Goal: Task Accomplishment & Management: Manage account settings

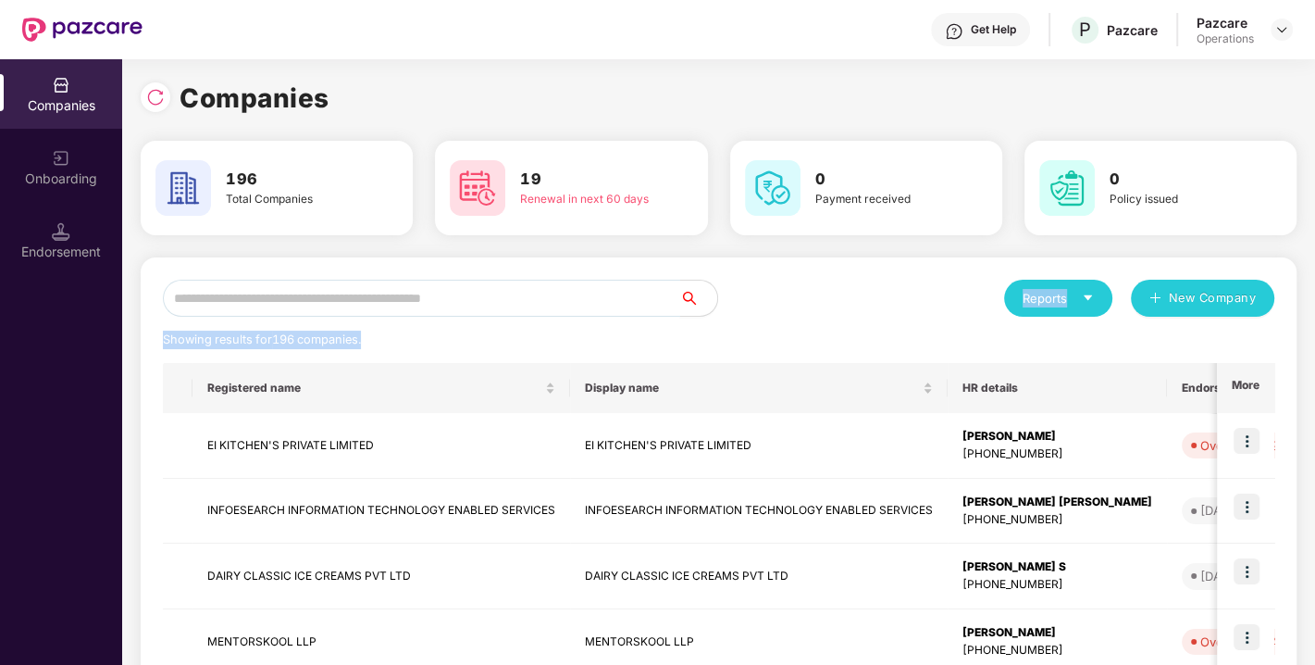
click at [363, 299] on input "text" at bounding box center [421, 298] width 517 height 37
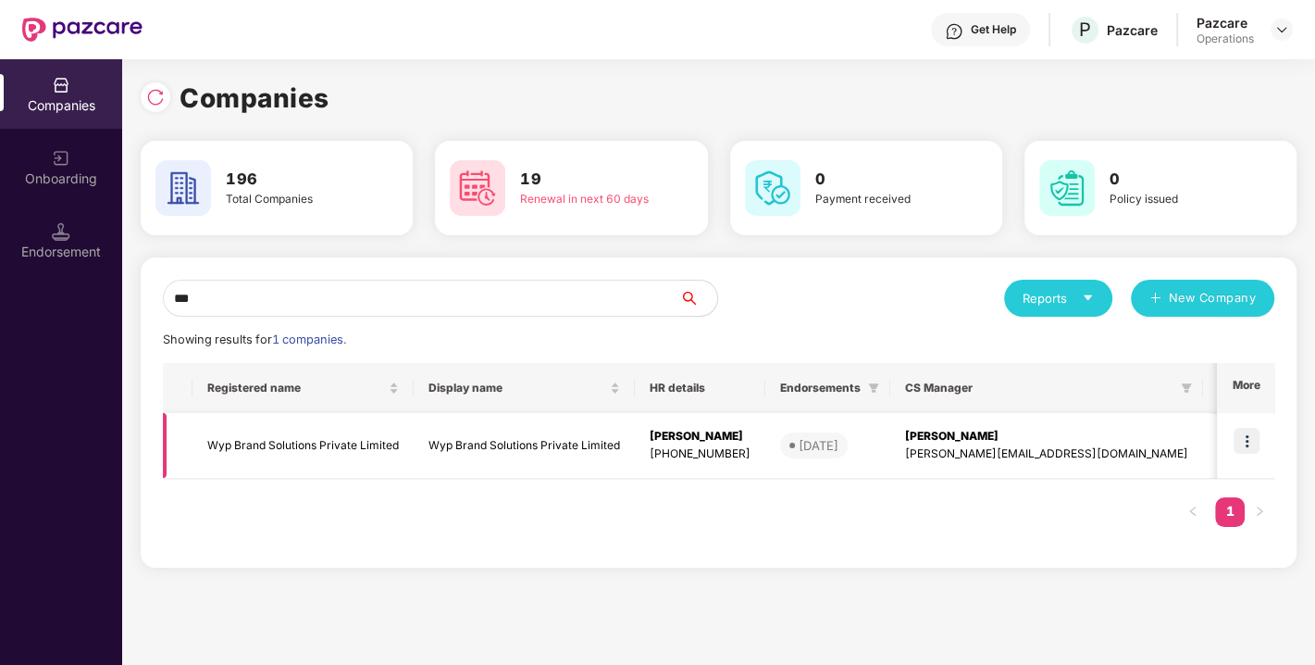
type input "***"
click at [286, 426] on td "Wyp Brand Solutions Private Limited" at bounding box center [303, 446] width 221 height 66
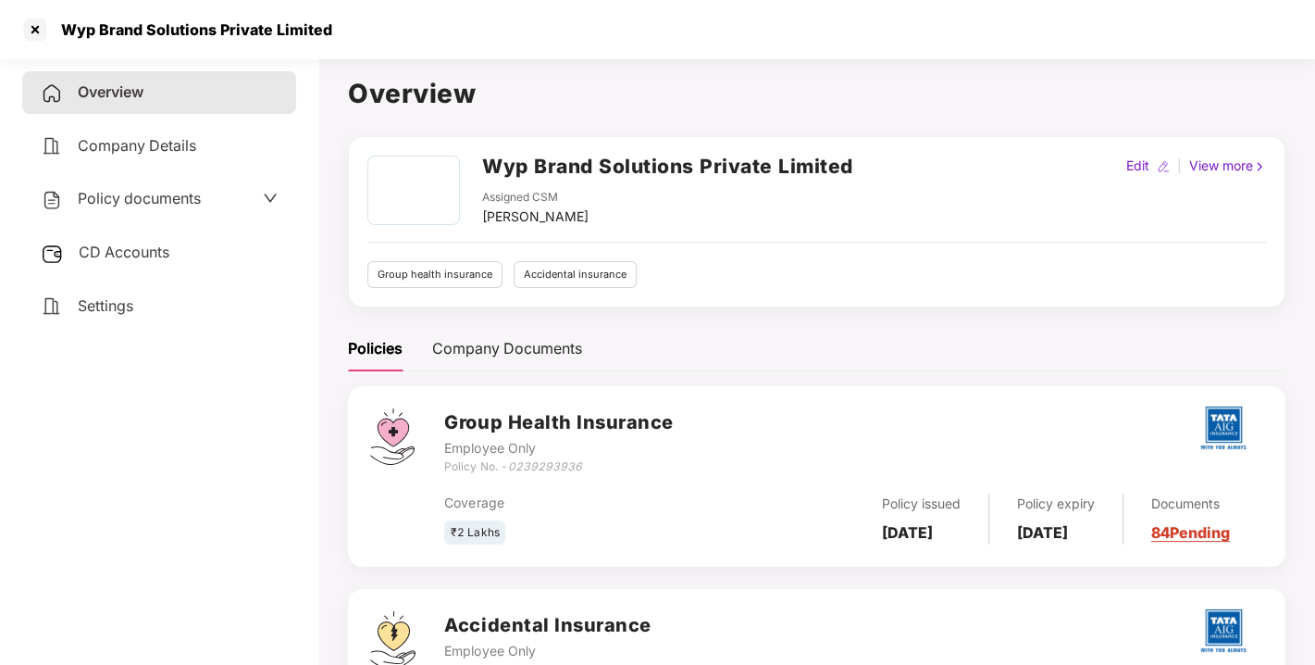
click at [143, 238] on div "CD Accounts" at bounding box center [159, 252] width 274 height 43
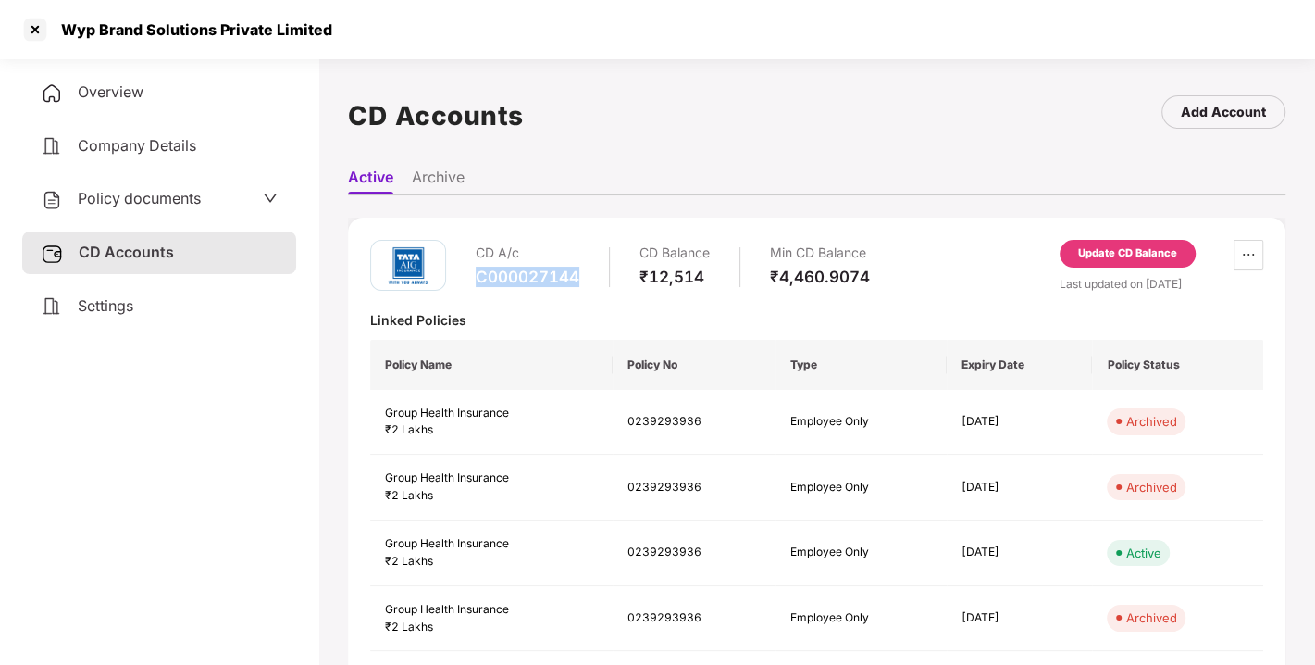
drag, startPoint x: 479, startPoint y: 268, endPoint x: 604, endPoint y: 273, distance: 124.2
click at [604, 273] on div "CD A/c C000027144 CD Balance ₹12,514 Min CD Balance ₹4,460.9074" at bounding box center [673, 266] width 394 height 53
copy div "C000027144"
click at [33, 29] on div at bounding box center [35, 30] width 30 height 30
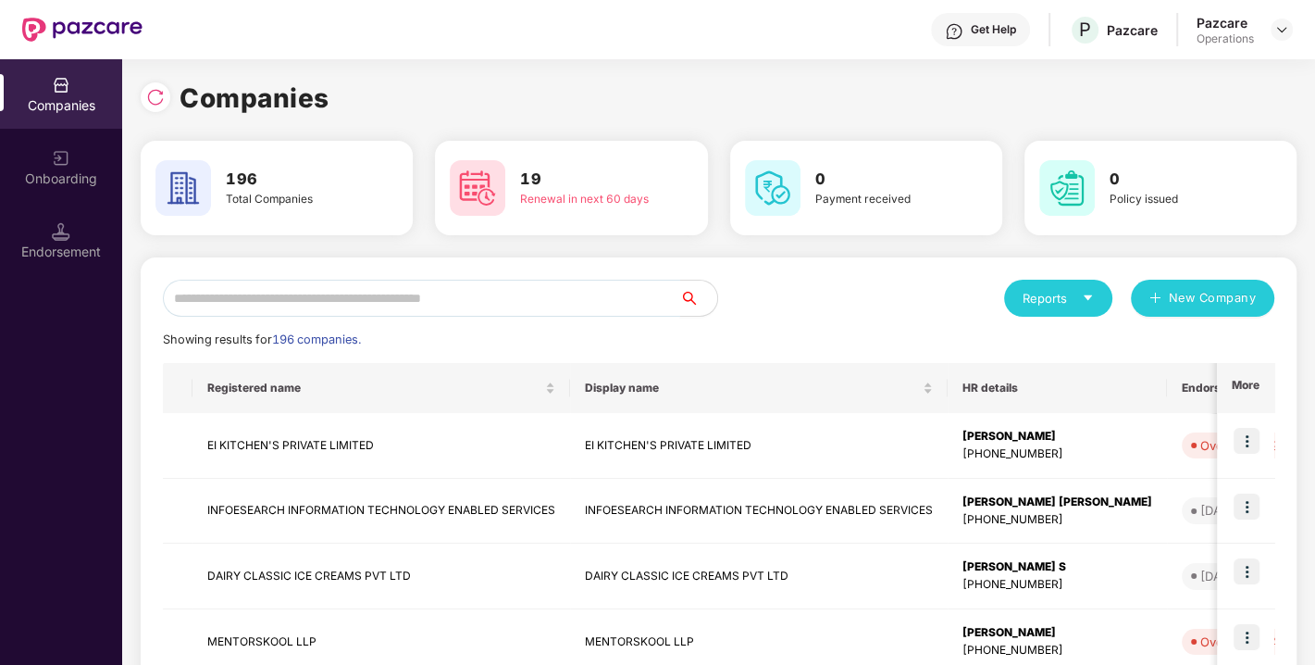
click at [304, 300] on input "text" at bounding box center [421, 298] width 517 height 37
paste input "**********"
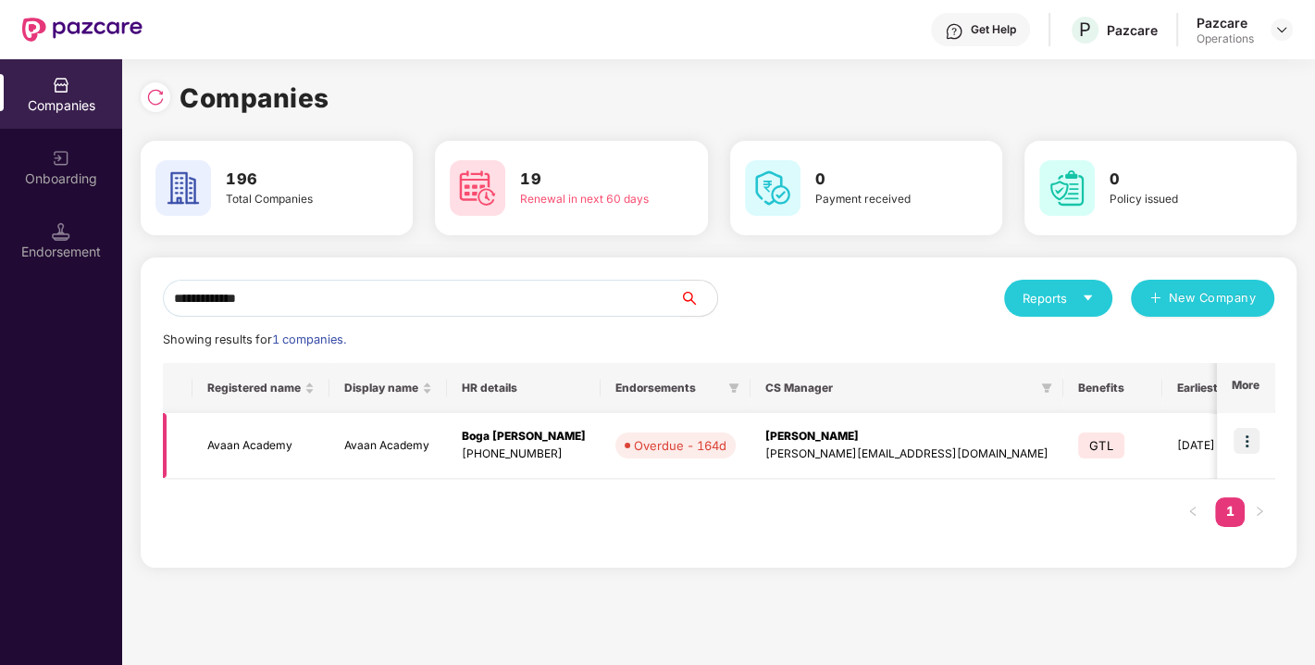
type input "**********"
click at [245, 442] on td "Avaan Academy" at bounding box center [261, 446] width 137 height 66
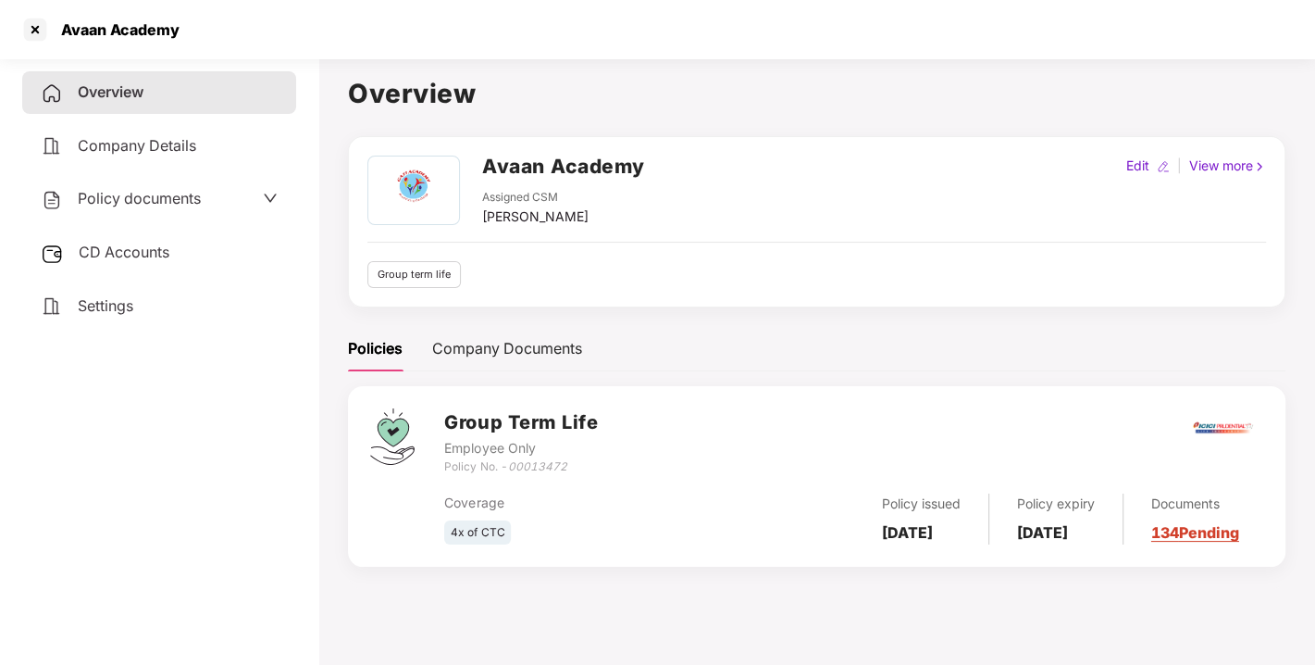
click at [157, 181] on div "Policy documents" at bounding box center [159, 199] width 274 height 43
click at [157, 185] on div "Policy documents" at bounding box center [159, 199] width 274 height 43
click at [157, 190] on span "Policy documents" at bounding box center [139, 198] width 123 height 19
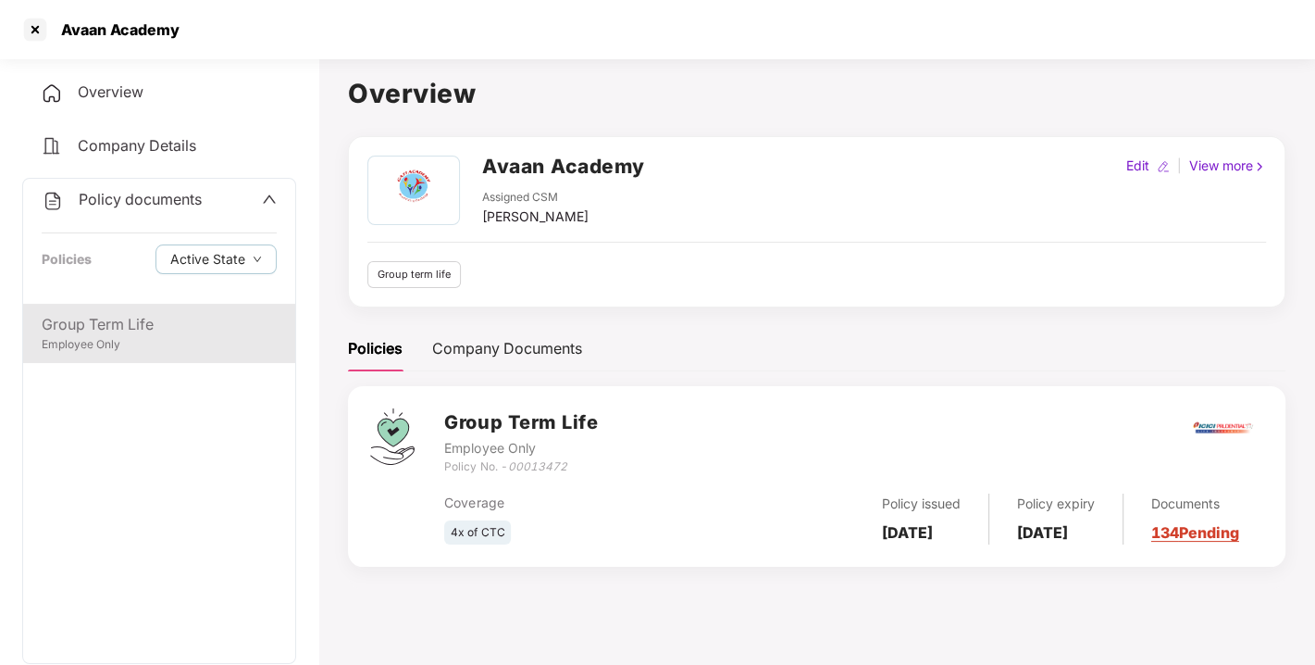
click at [111, 332] on div "Group Term Life" at bounding box center [159, 324] width 235 height 23
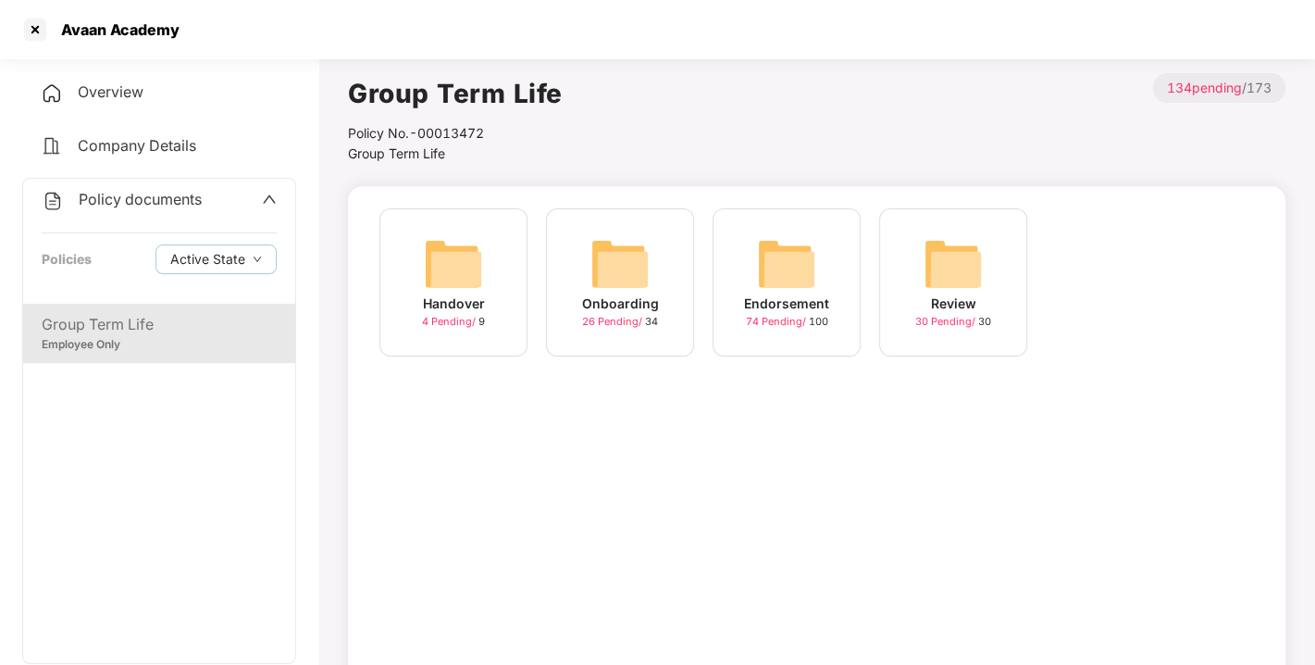
click at [788, 264] on img at bounding box center [786, 263] width 59 height 59
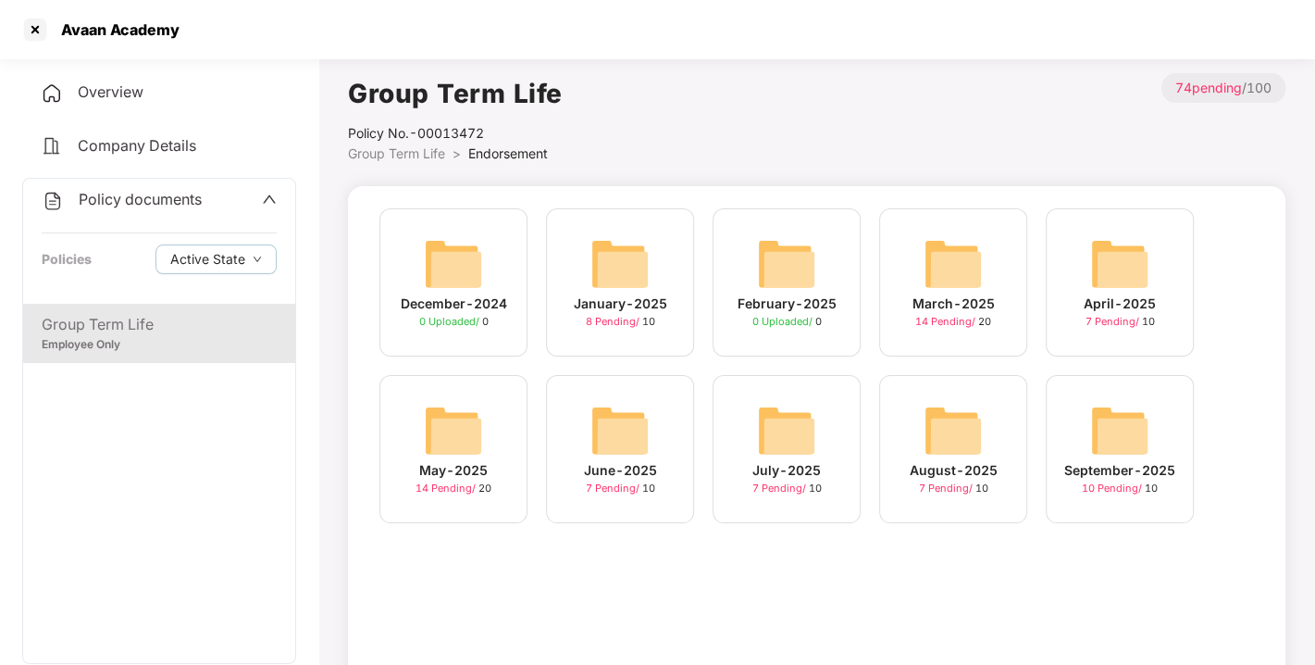
click at [1108, 423] on img at bounding box center [1119, 430] width 59 height 59
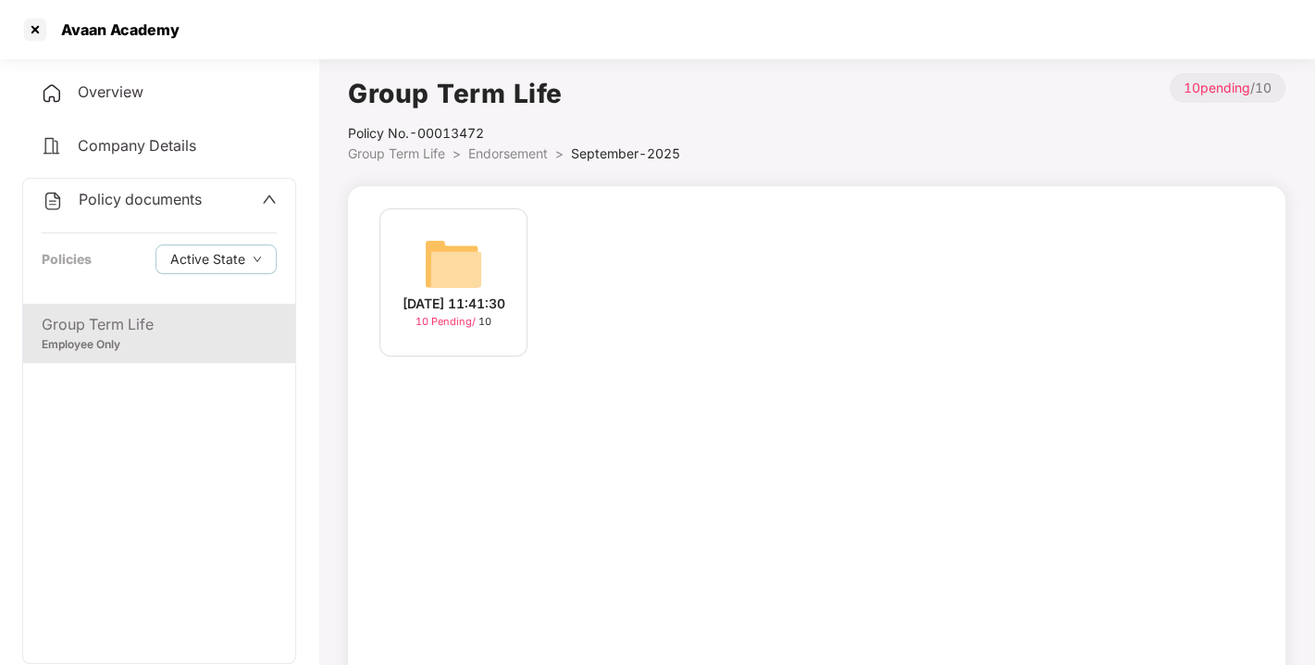
click at [417, 258] on div "[DATE] 11:41:30 10 Pending / 10" at bounding box center [454, 282] width 148 height 148
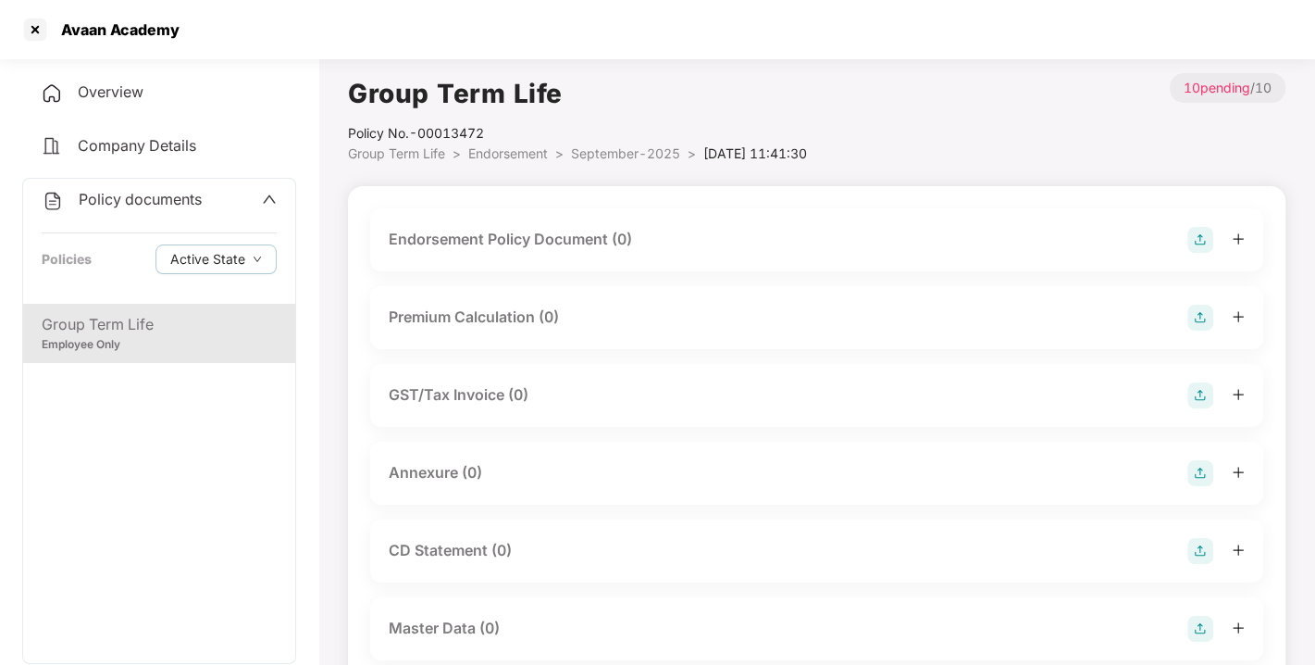
click at [1210, 241] on img at bounding box center [1201, 240] width 26 height 26
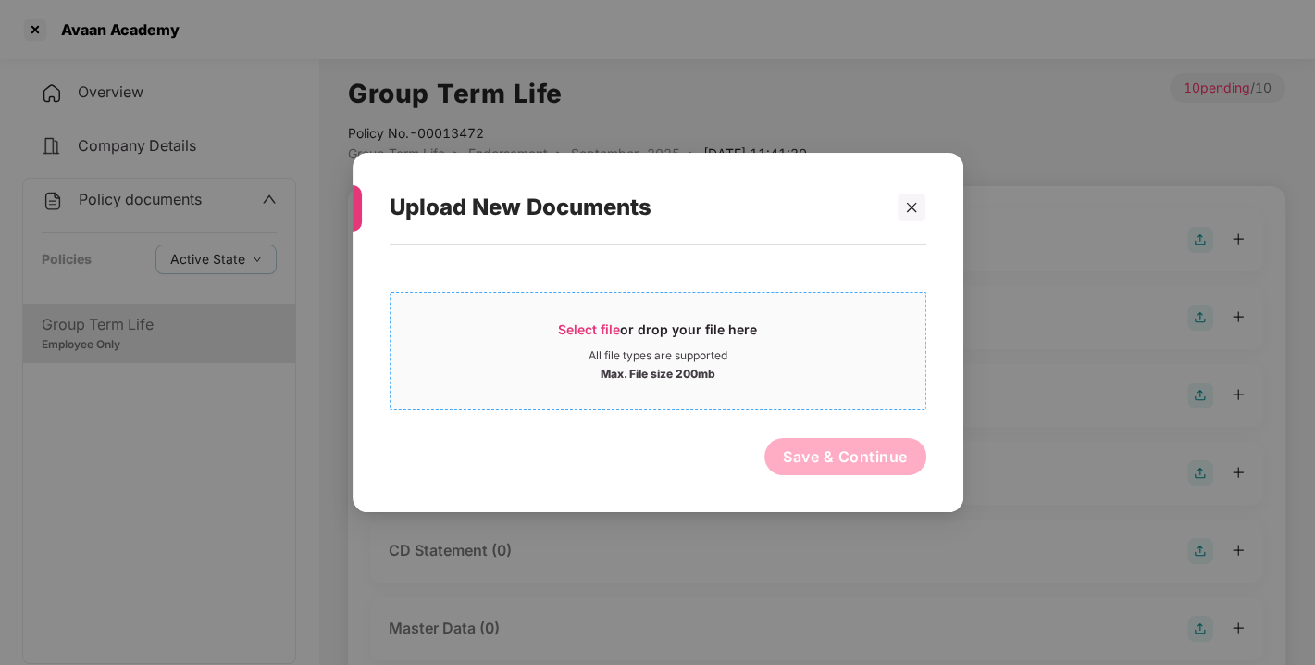
click at [579, 338] on div "Select file or drop your file here" at bounding box center [657, 334] width 199 height 28
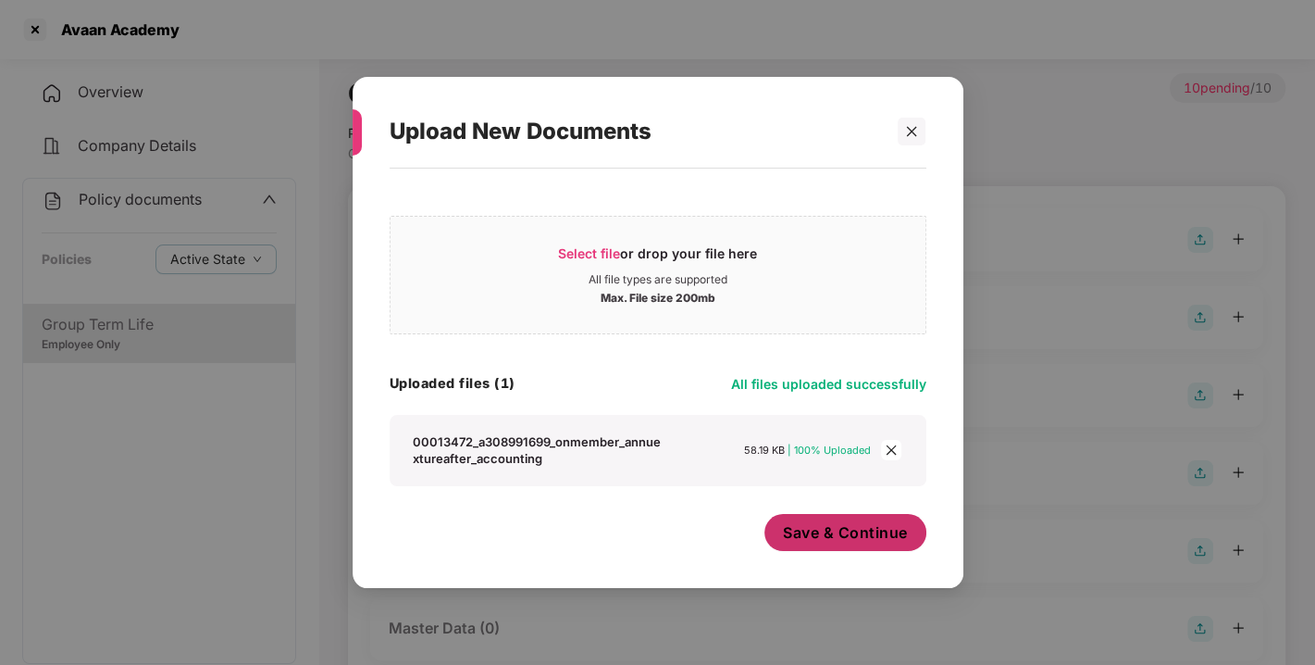
click at [861, 522] on span "Save & Continue" at bounding box center [845, 532] width 125 height 20
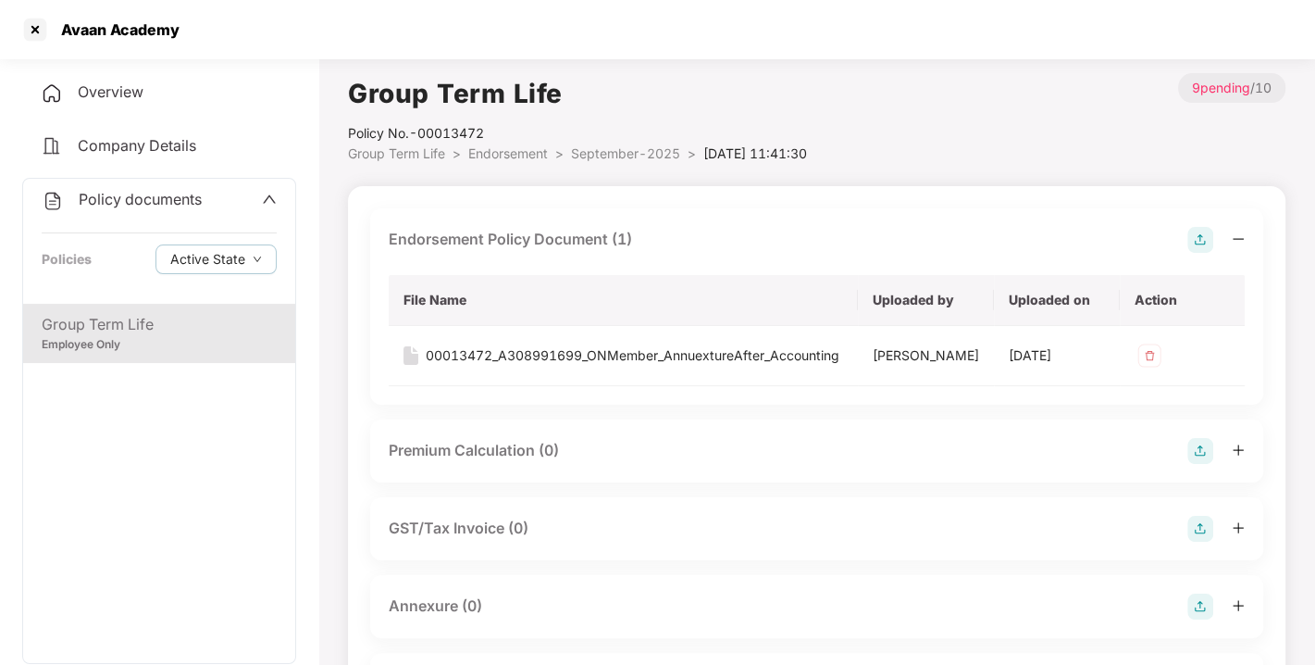
click at [1197, 235] on img at bounding box center [1201, 240] width 26 height 26
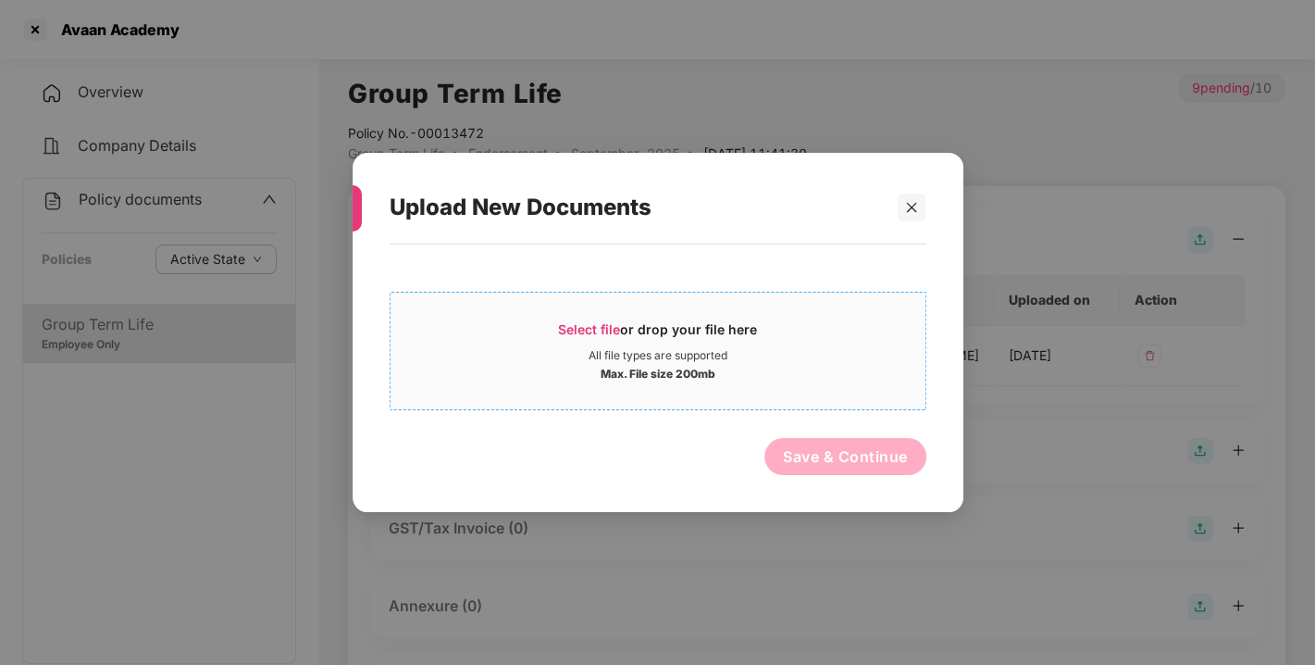
click at [575, 335] on span "Select file" at bounding box center [589, 329] width 62 height 16
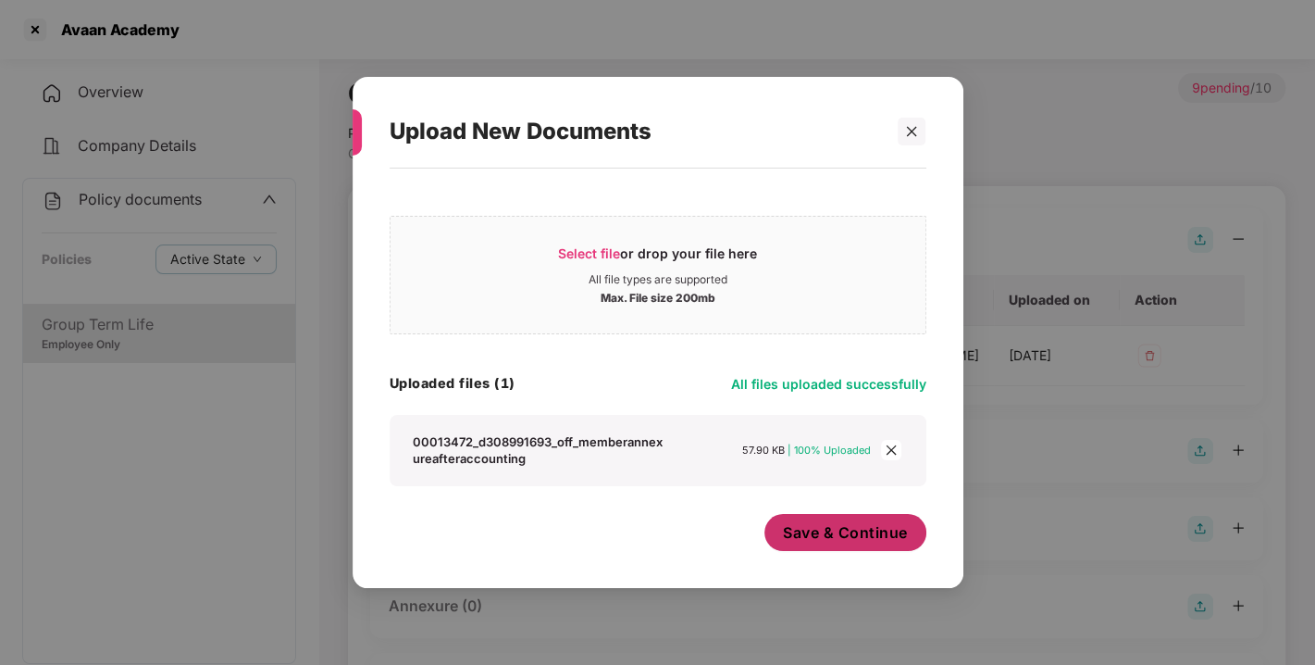
click at [857, 541] on span "Save & Continue" at bounding box center [845, 532] width 125 height 20
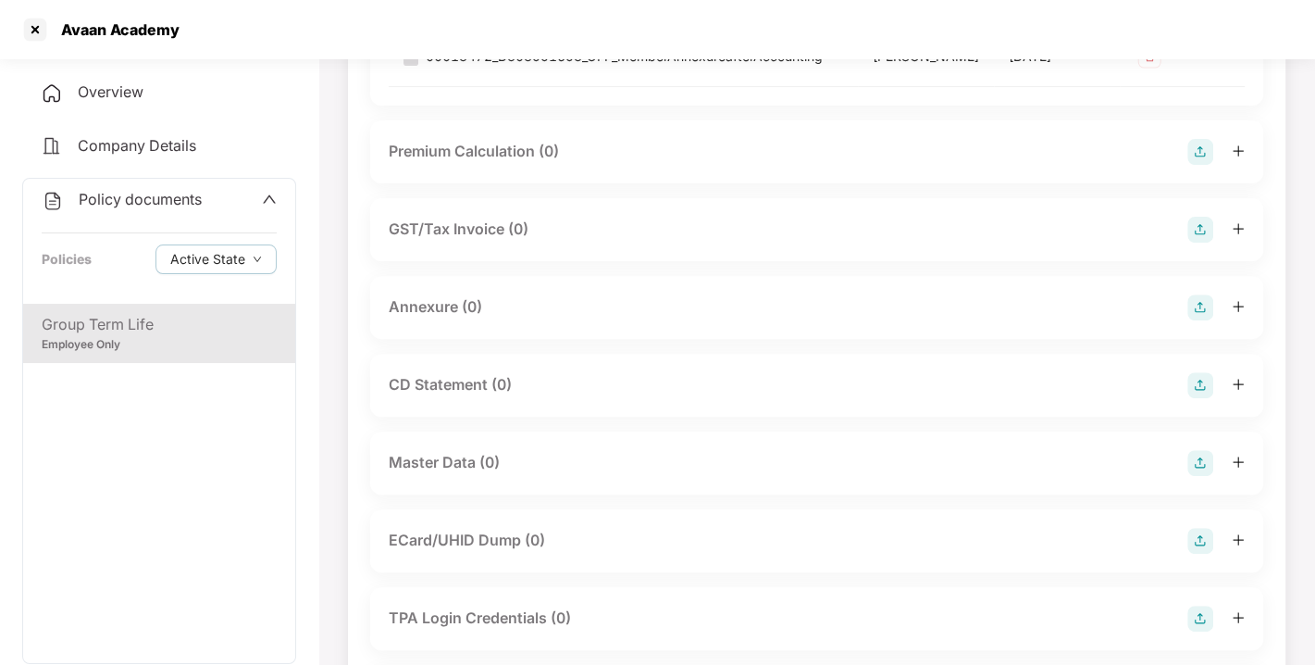
scroll to position [361, 0]
click at [1188, 318] on img at bounding box center [1201, 306] width 26 height 26
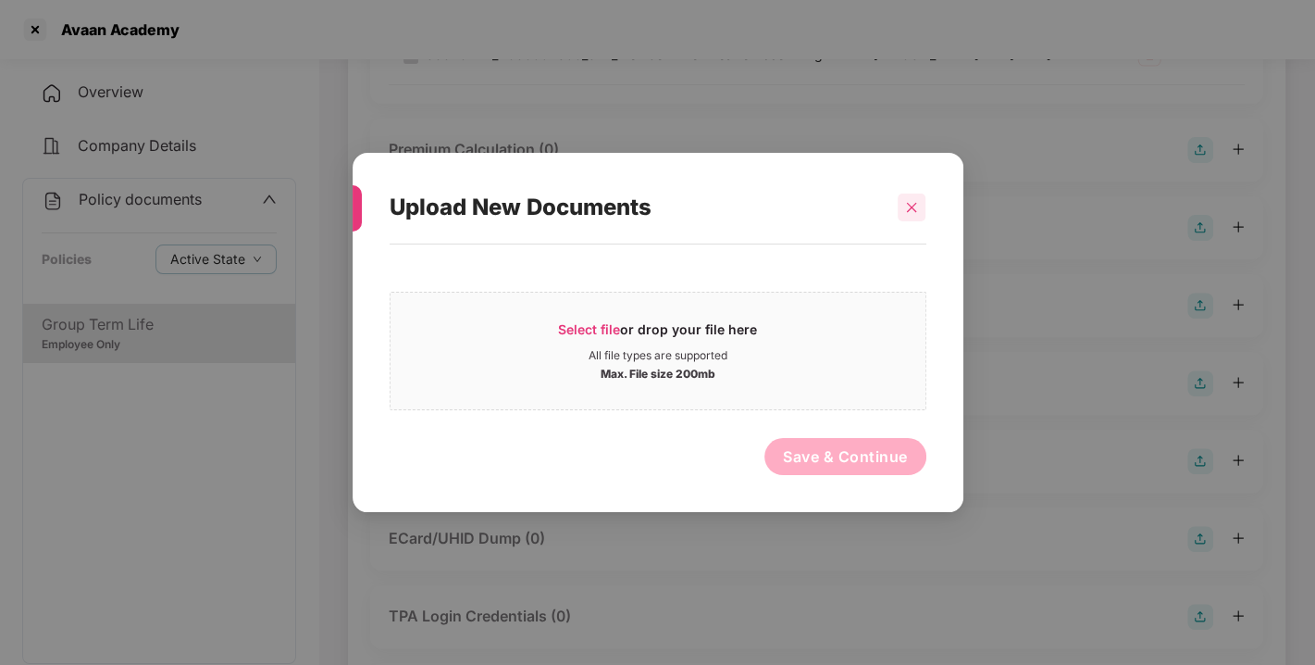
click at [912, 205] on icon "close" at bounding box center [911, 207] width 13 height 13
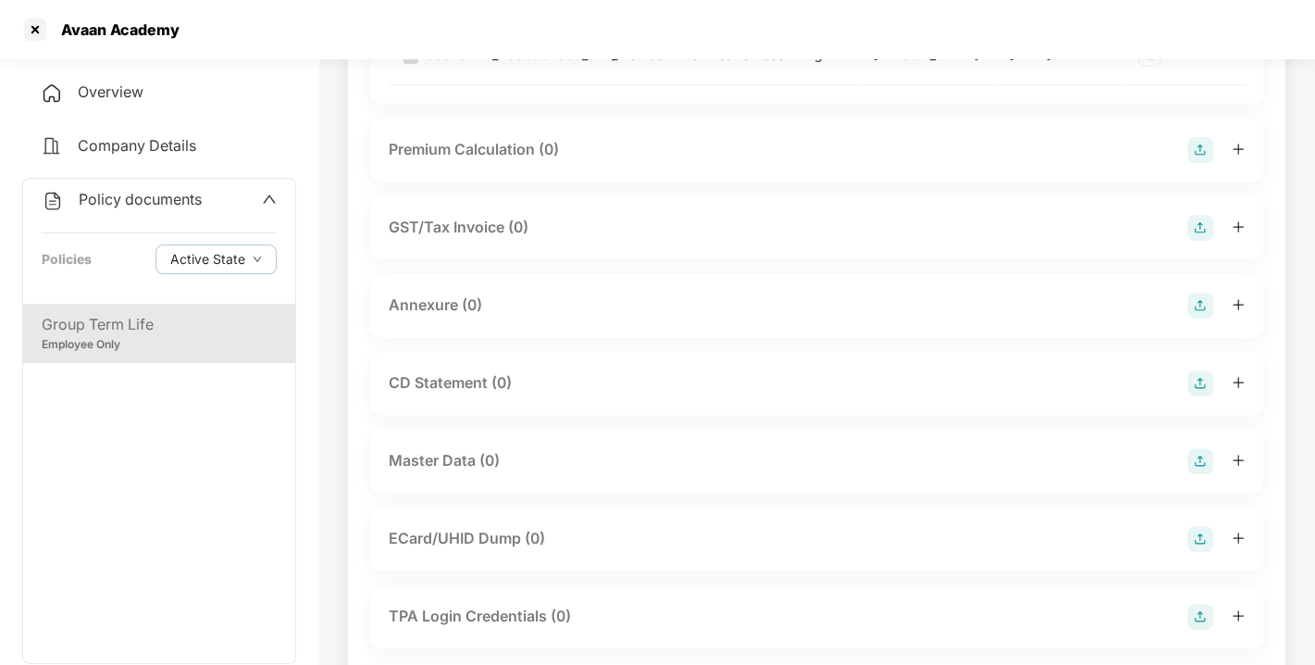
click at [1195, 318] on img at bounding box center [1201, 306] width 26 height 26
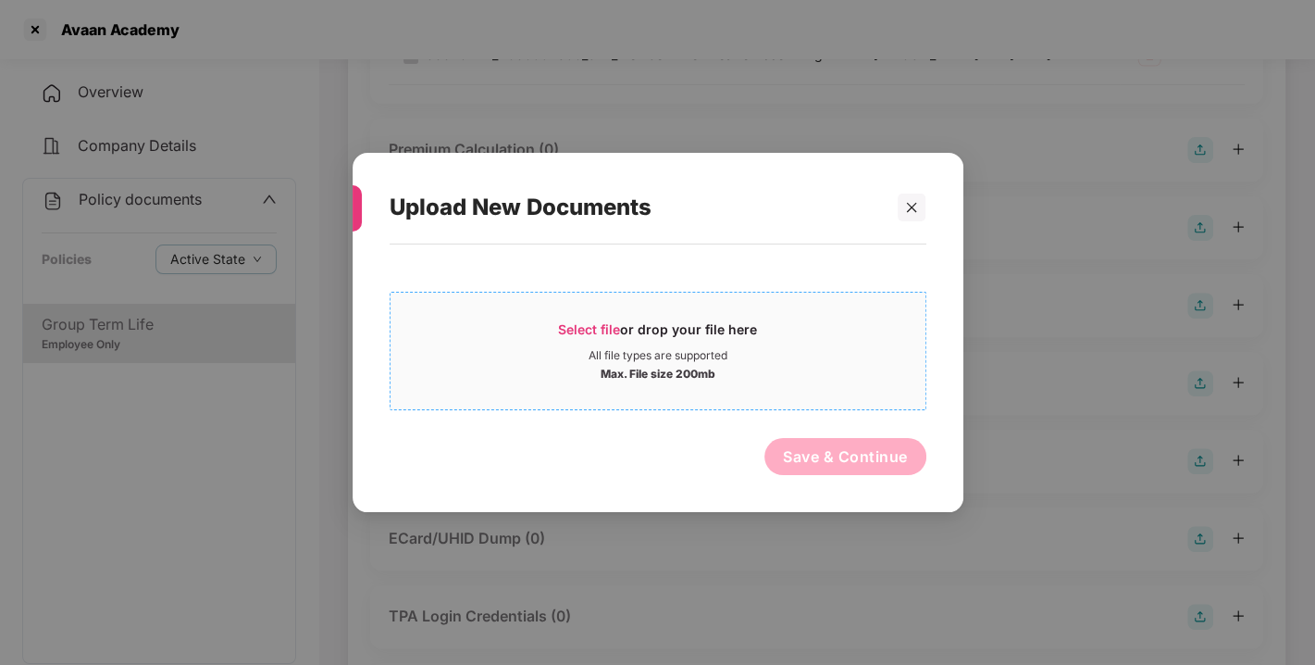
click at [611, 310] on span "Select file or drop your file here All file types are supported Max. File size …" at bounding box center [658, 350] width 535 height 89
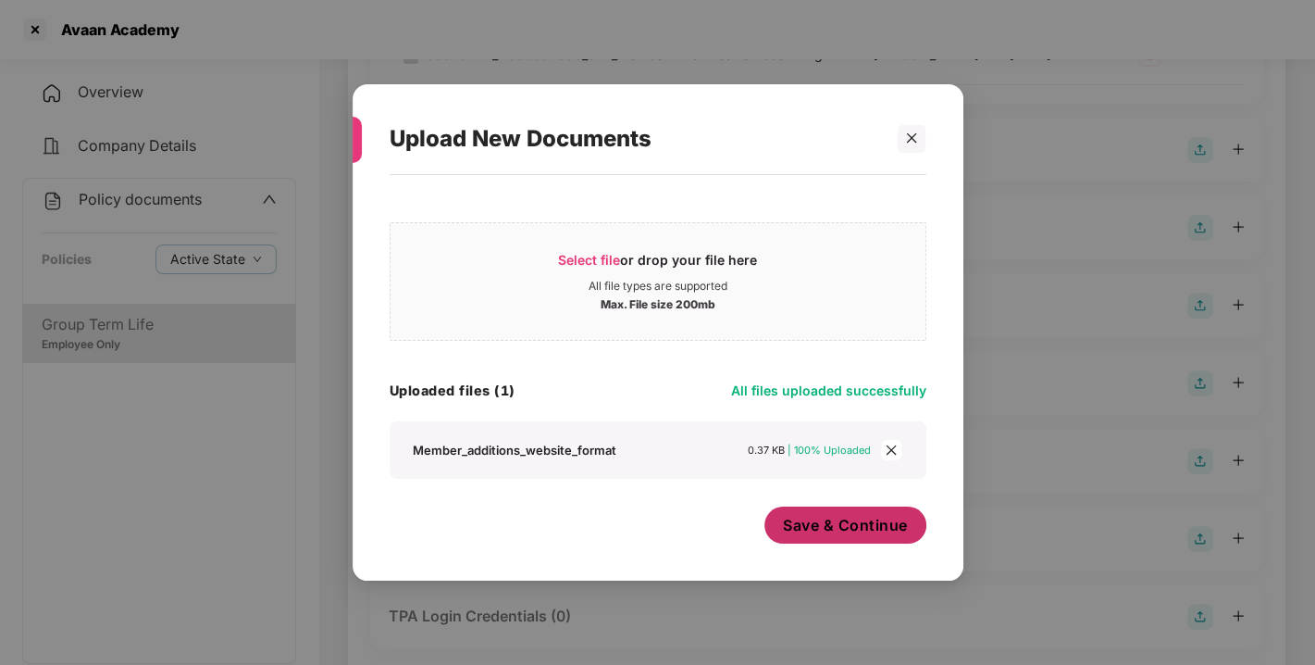
click at [835, 515] on span "Save & Continue" at bounding box center [845, 525] width 125 height 20
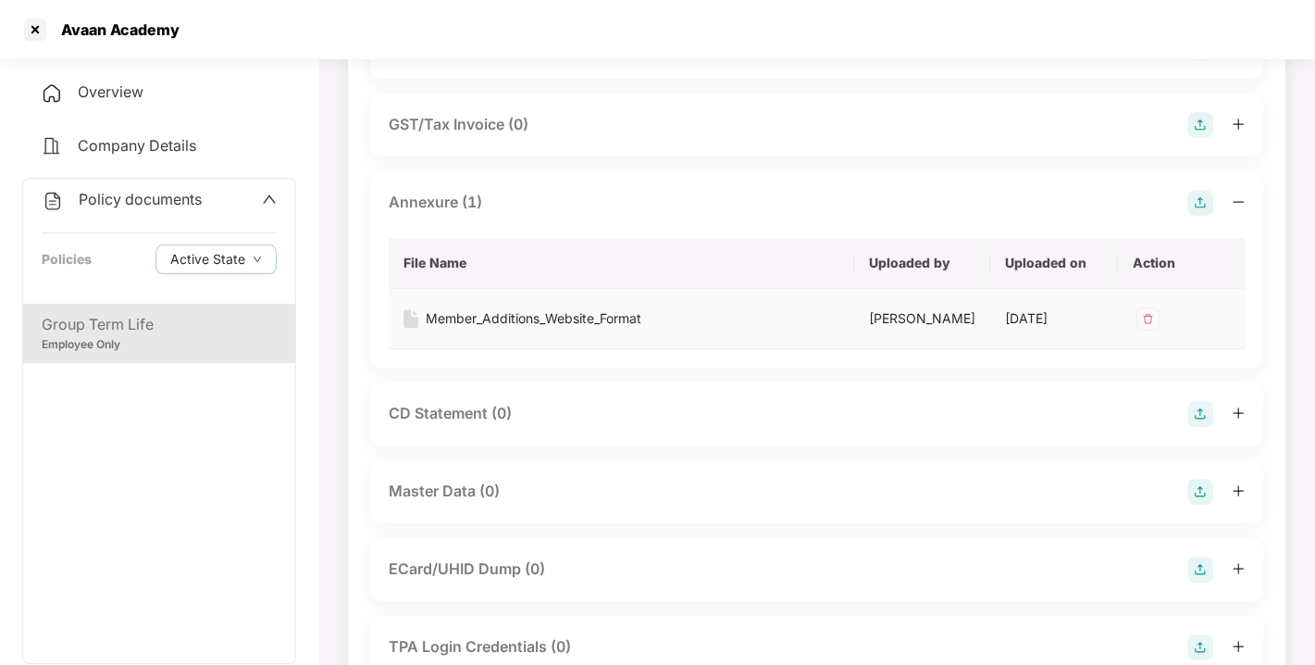
scroll to position [465, 0]
click at [1191, 215] on img at bounding box center [1201, 202] width 26 height 26
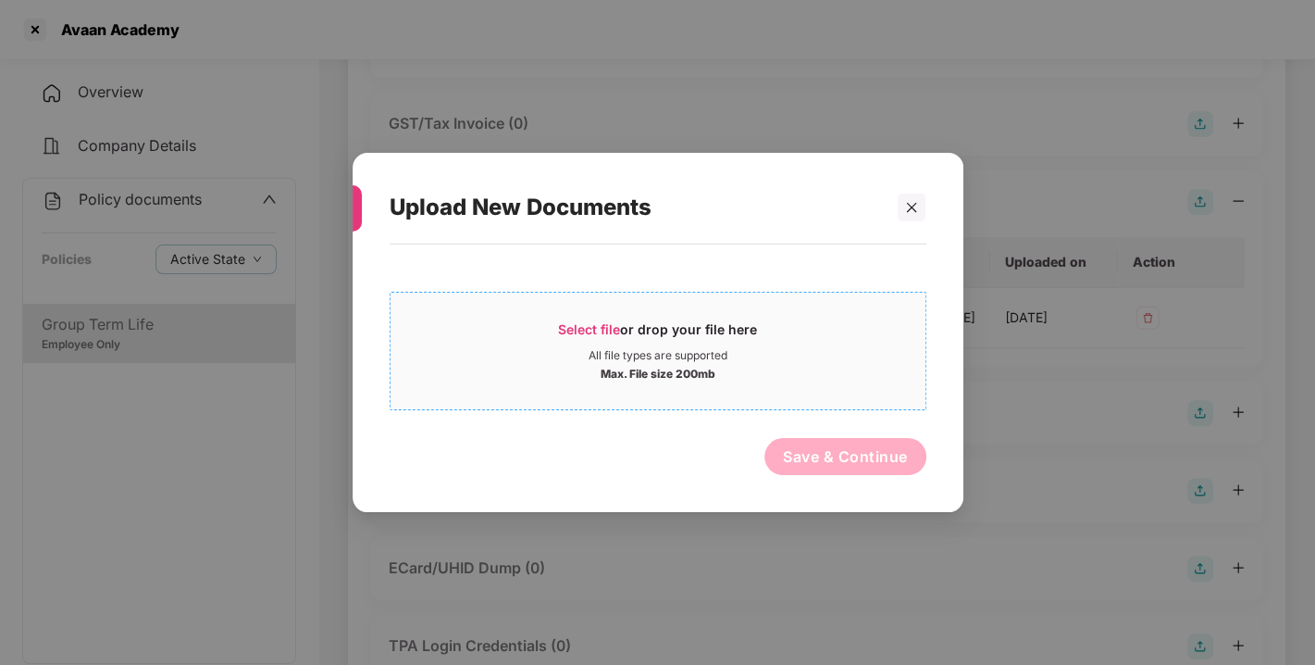
click at [618, 330] on span "Select file" at bounding box center [589, 329] width 62 height 16
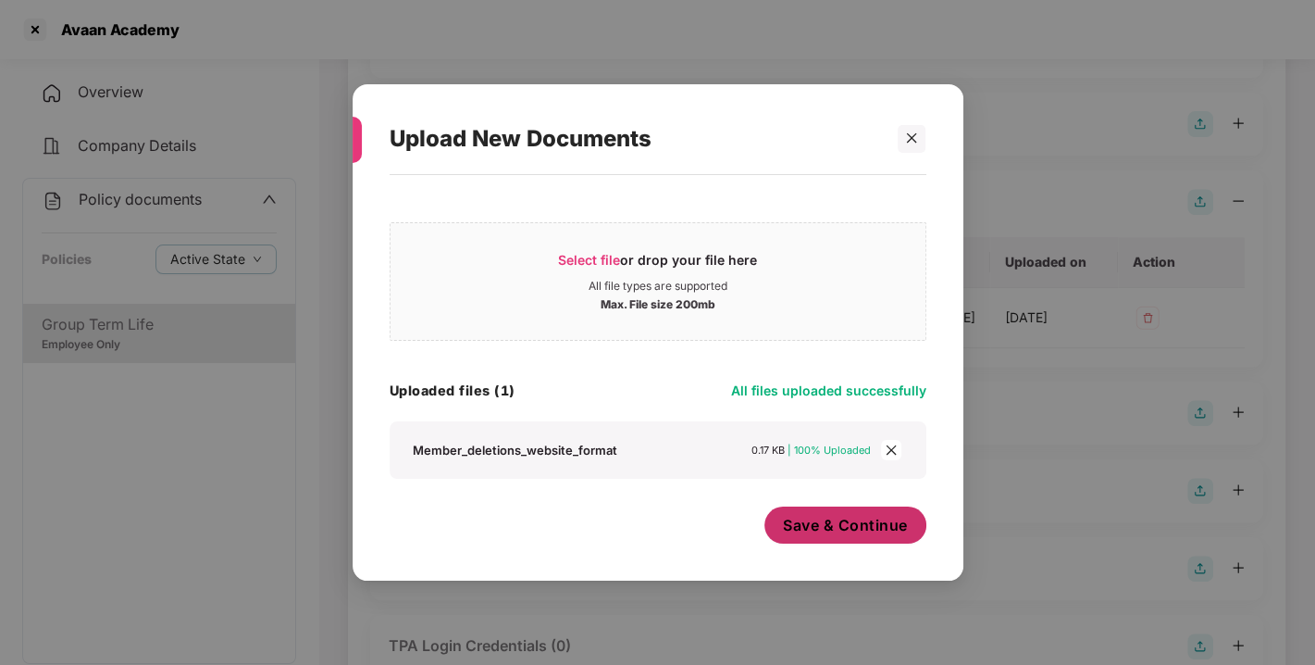
click at [817, 526] on span "Save & Continue" at bounding box center [845, 525] width 125 height 20
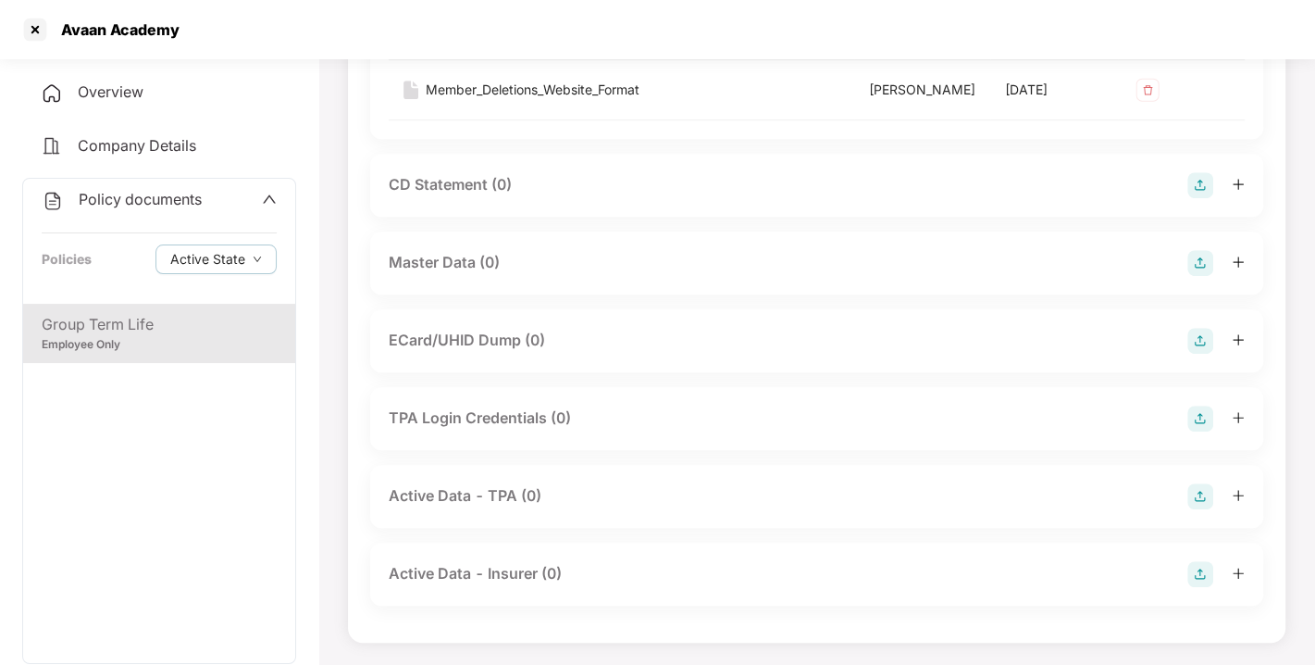
scroll to position [854, 0]
click at [1200, 276] on img at bounding box center [1201, 263] width 26 height 26
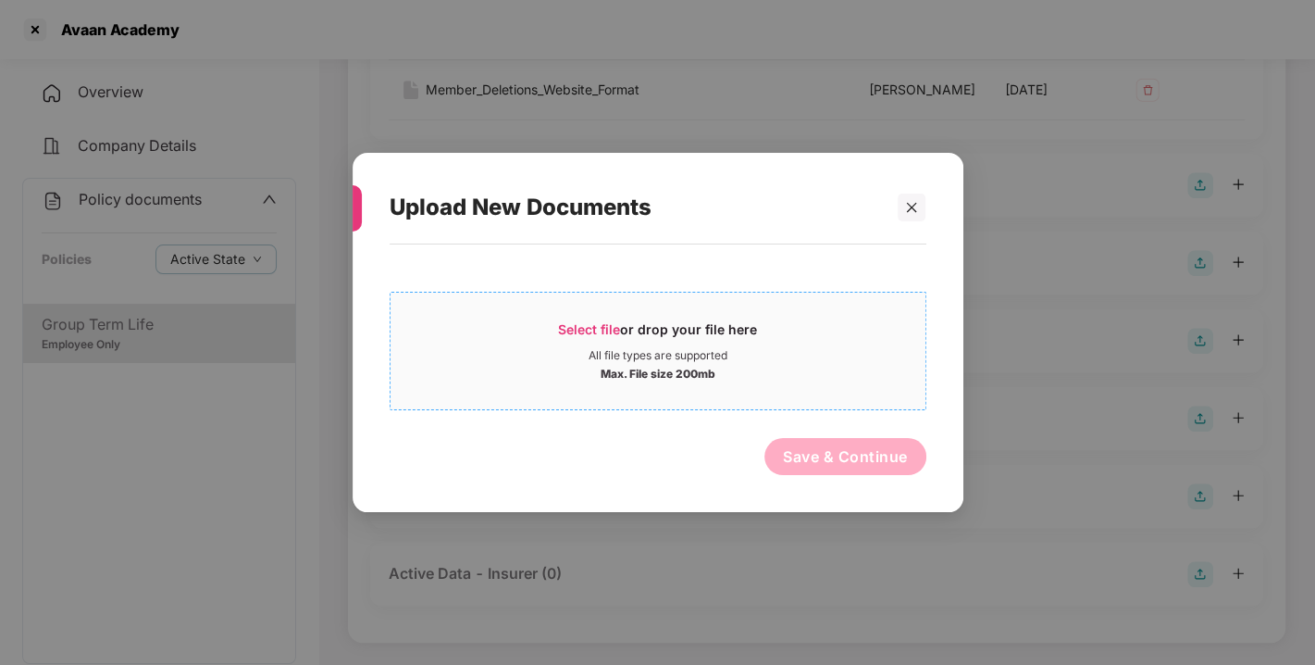
click at [587, 330] on span "Select file" at bounding box center [589, 329] width 62 height 16
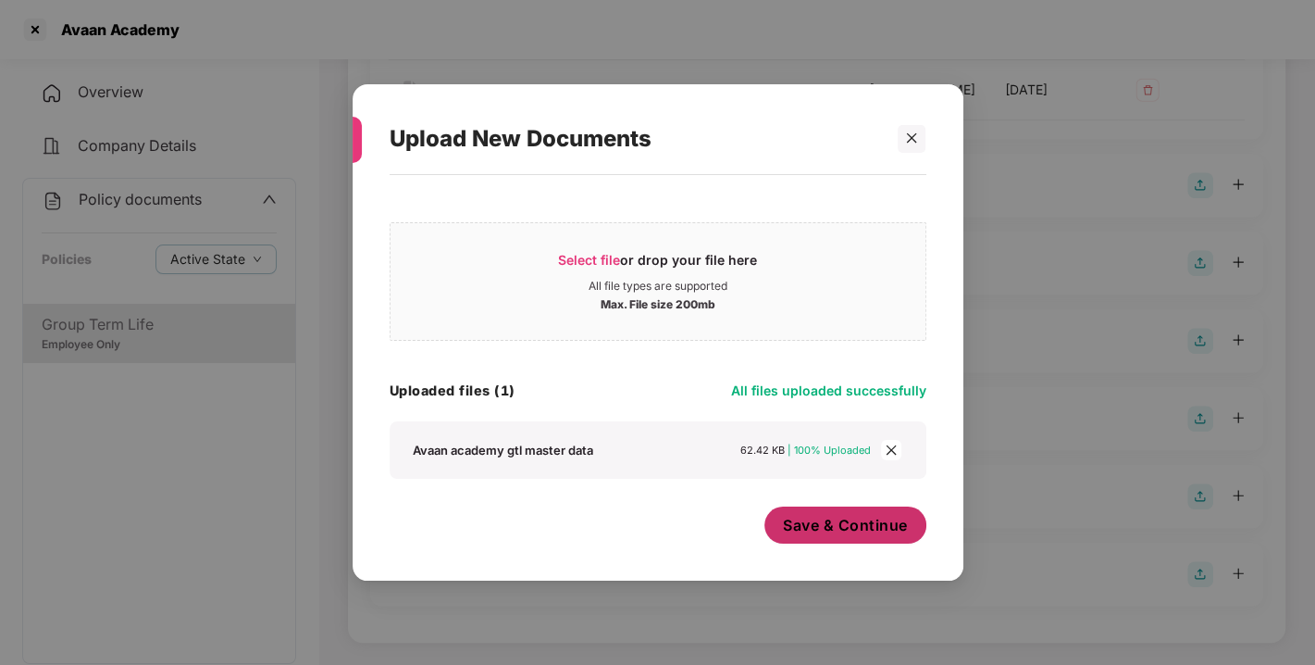
click at [825, 523] on span "Save & Continue" at bounding box center [845, 525] width 125 height 20
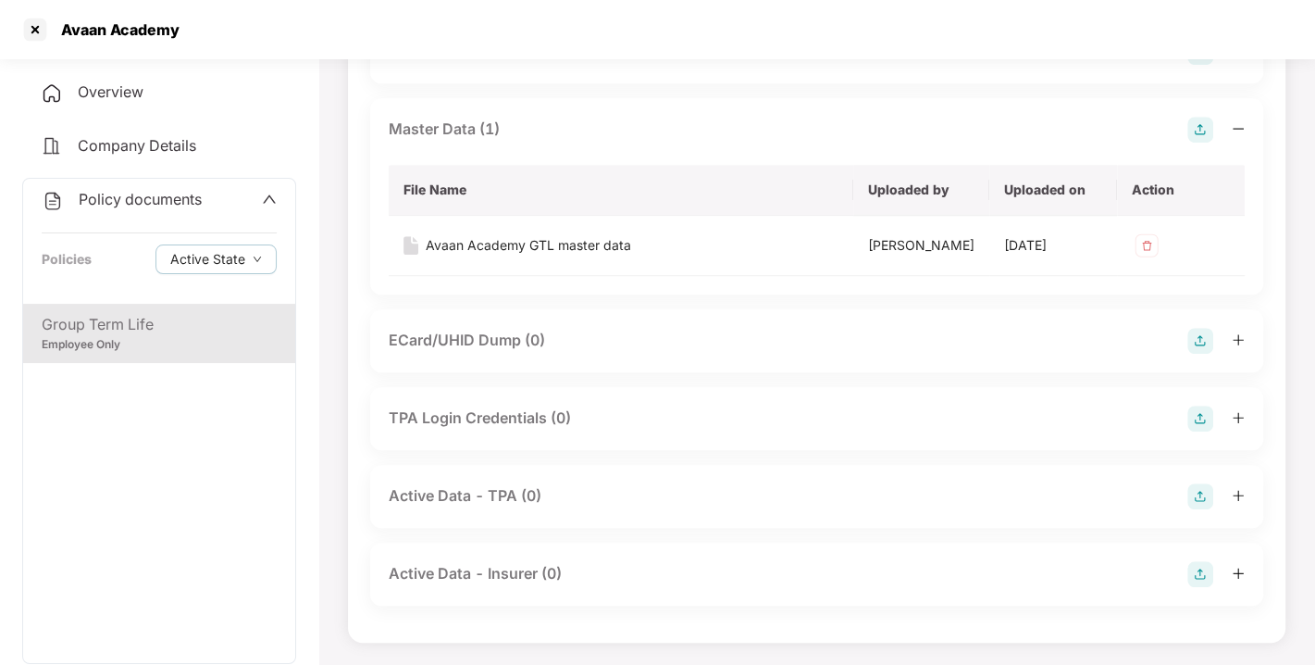
scroll to position [0, 0]
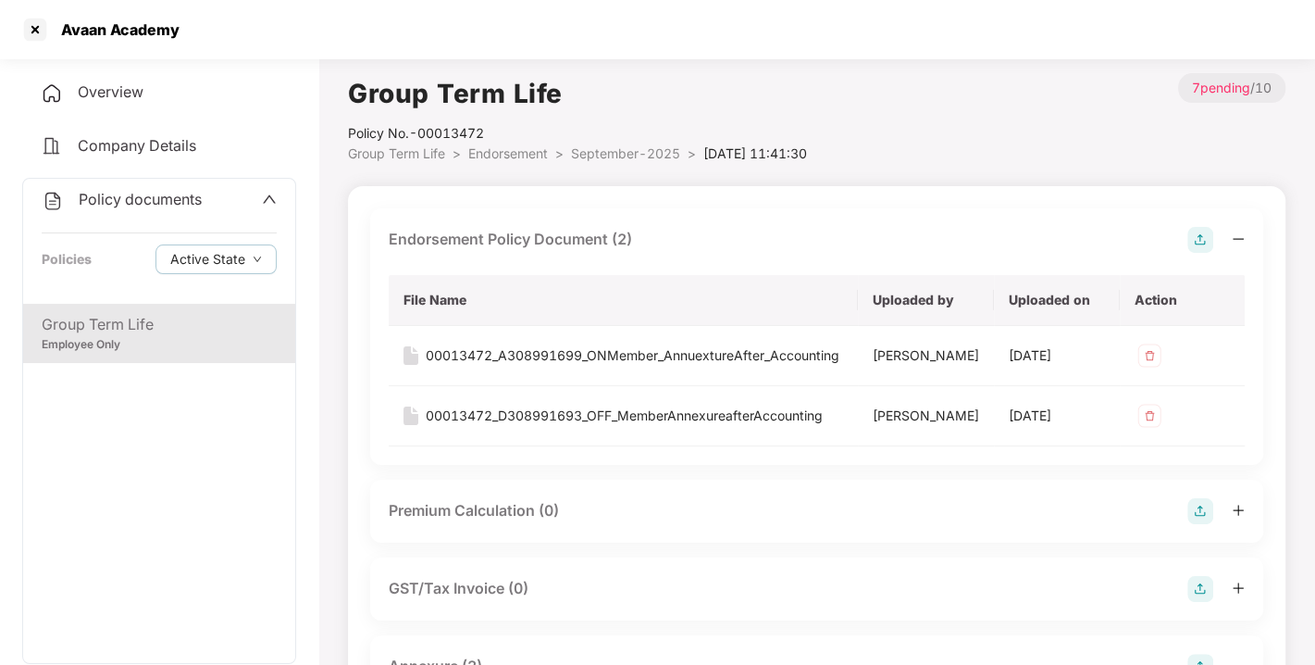
click at [173, 193] on span "Policy documents" at bounding box center [140, 199] width 123 height 19
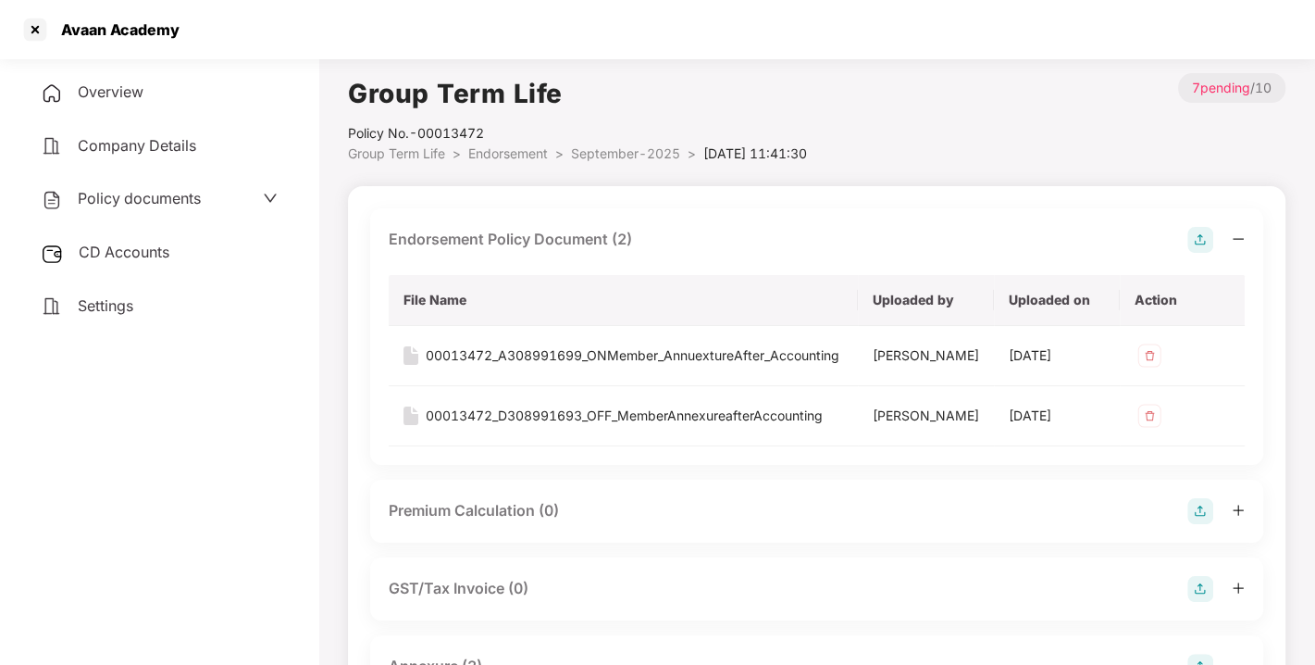
click at [100, 252] on span "CD Accounts" at bounding box center [124, 252] width 91 height 19
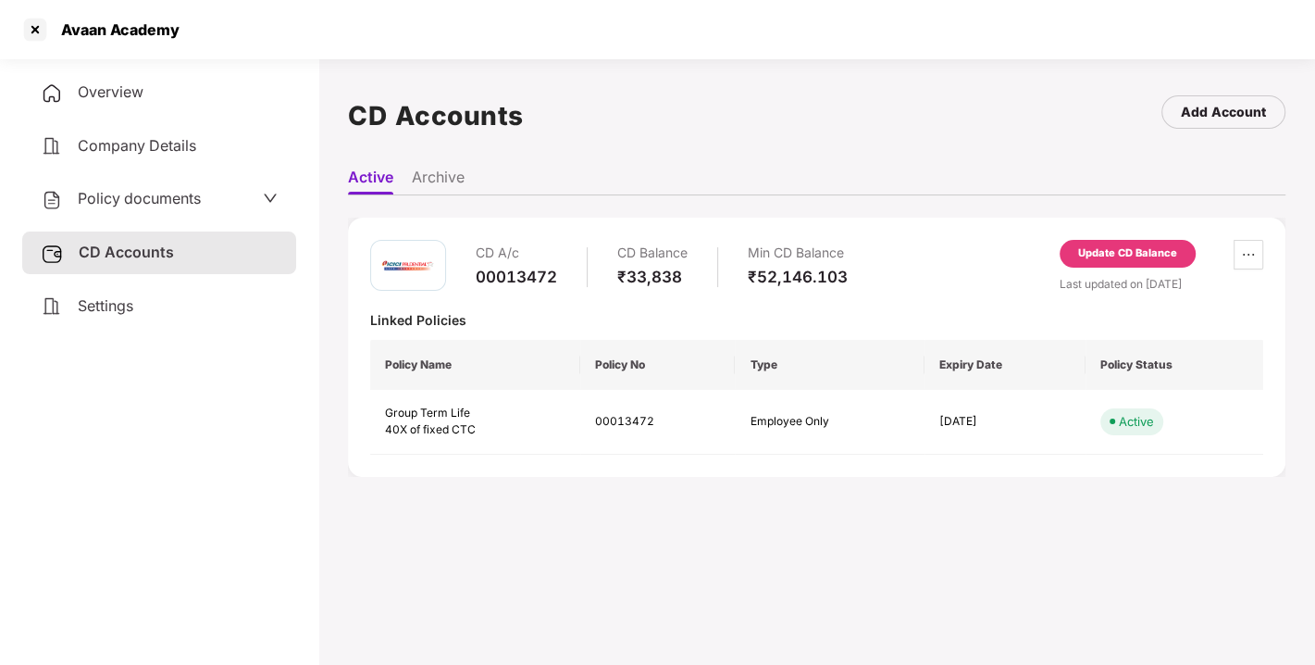
click at [1129, 246] on div "Update CD Balance" at bounding box center [1127, 253] width 99 height 17
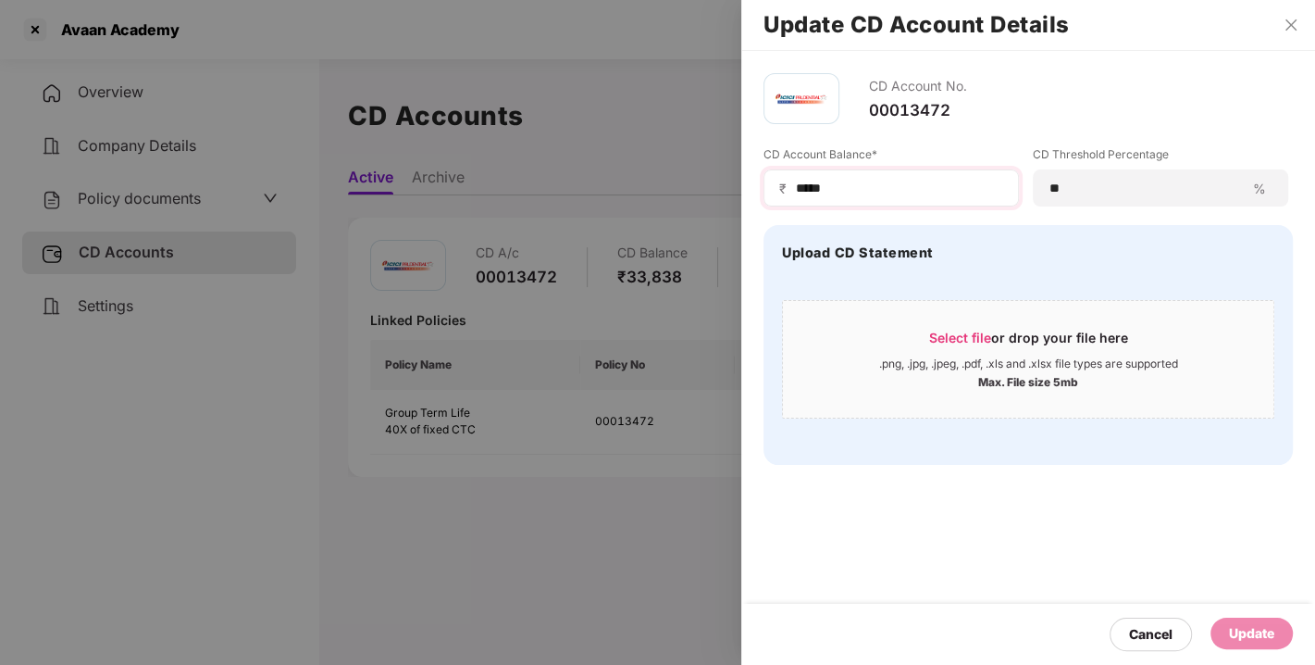
drag, startPoint x: 860, startPoint y: 174, endPoint x: 852, endPoint y: 195, distance: 22.9
click at [852, 195] on div "₹ *****" at bounding box center [891, 187] width 255 height 37
drag, startPoint x: 852, startPoint y: 195, endPoint x: 669, endPoint y: 204, distance: 182.5
click at [669, 204] on div "Update CD Account Details CD Account No. 00013472 CD Account Balance* ₹ ***** C…" at bounding box center [657, 332] width 1315 height 665
type input "*****"
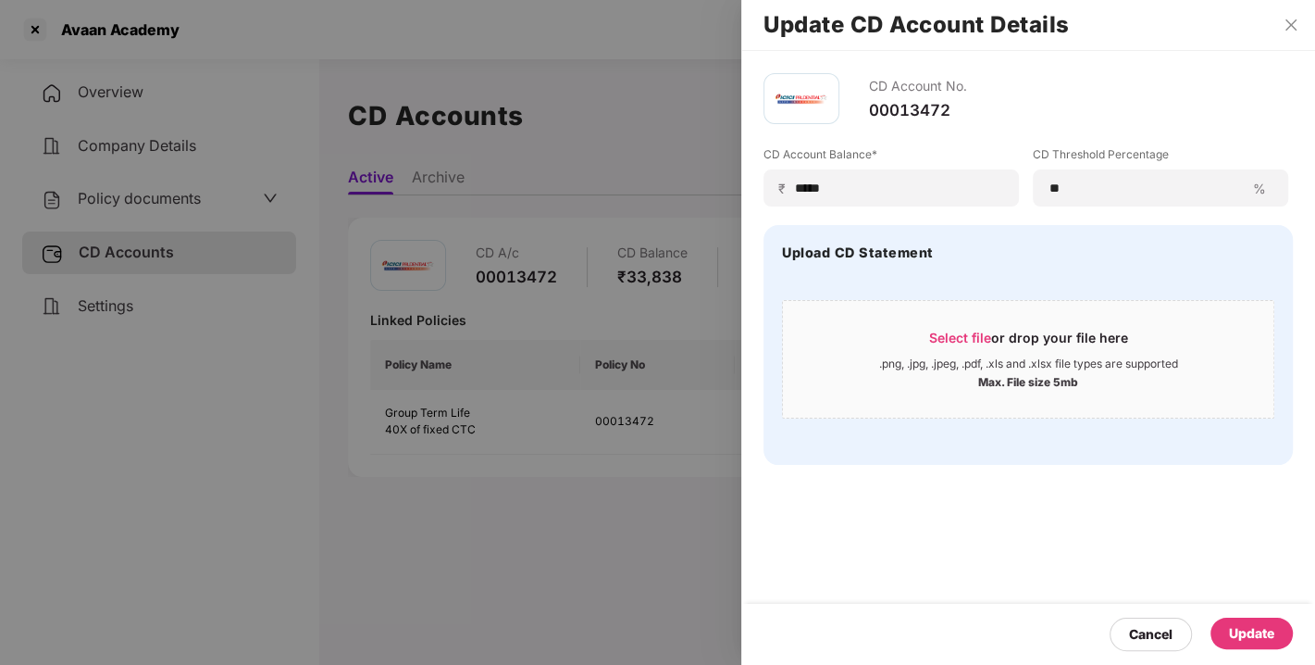
click at [1245, 629] on div "Update" at bounding box center [1251, 633] width 45 height 20
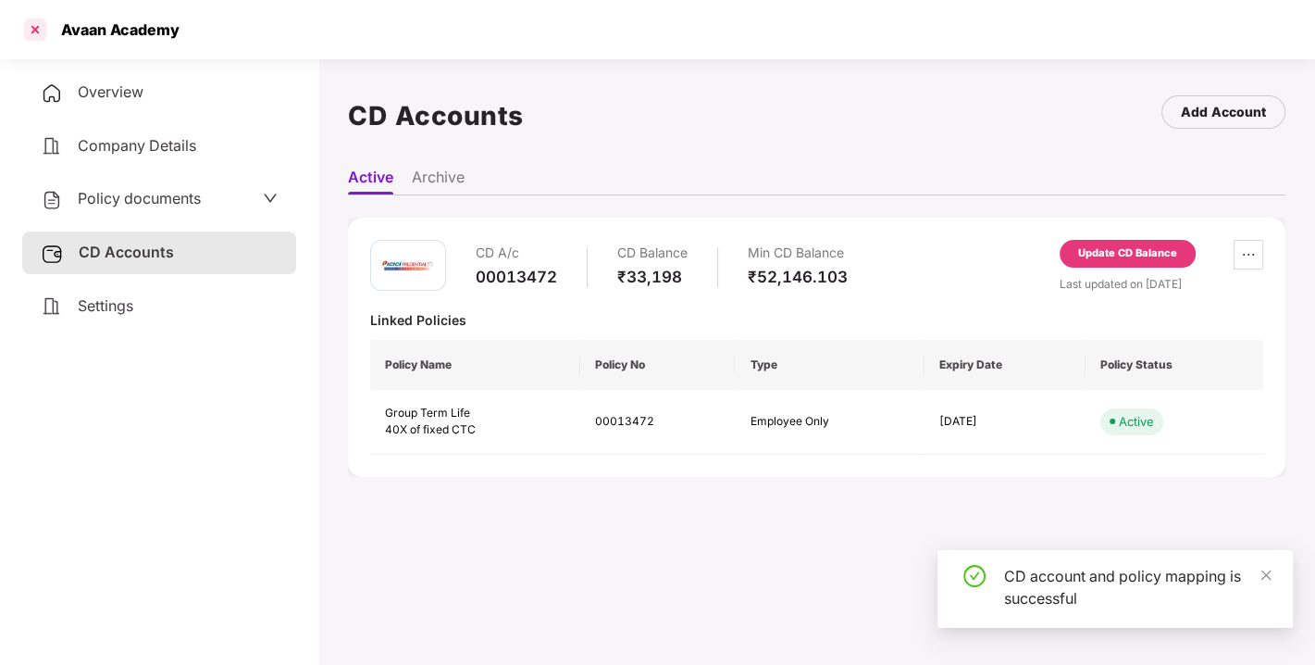
click at [35, 31] on div at bounding box center [35, 30] width 30 height 30
